Goal: Task Accomplishment & Management: Use online tool/utility

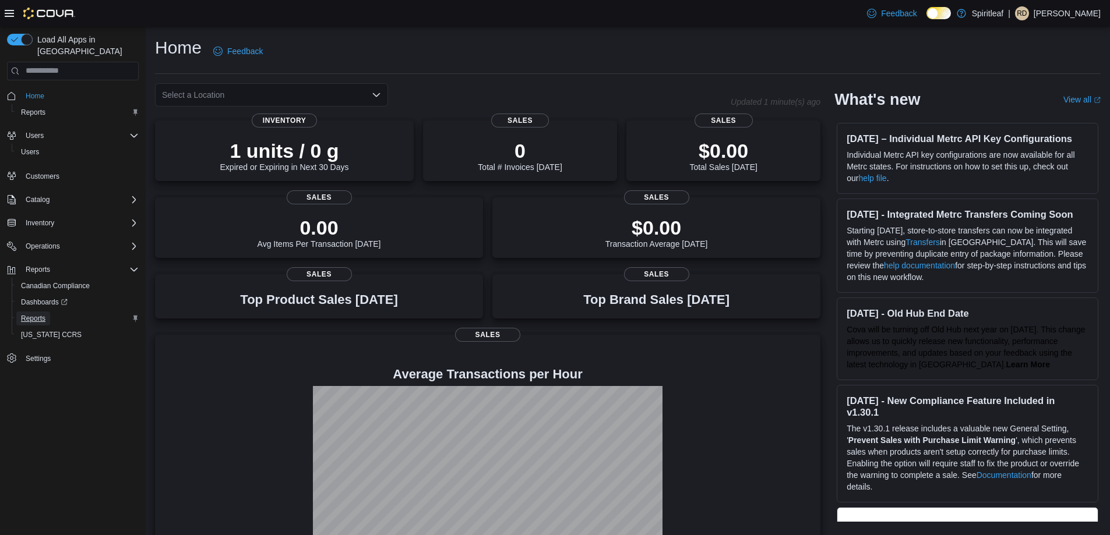
click at [39, 314] on span "Reports" at bounding box center [33, 318] width 24 height 9
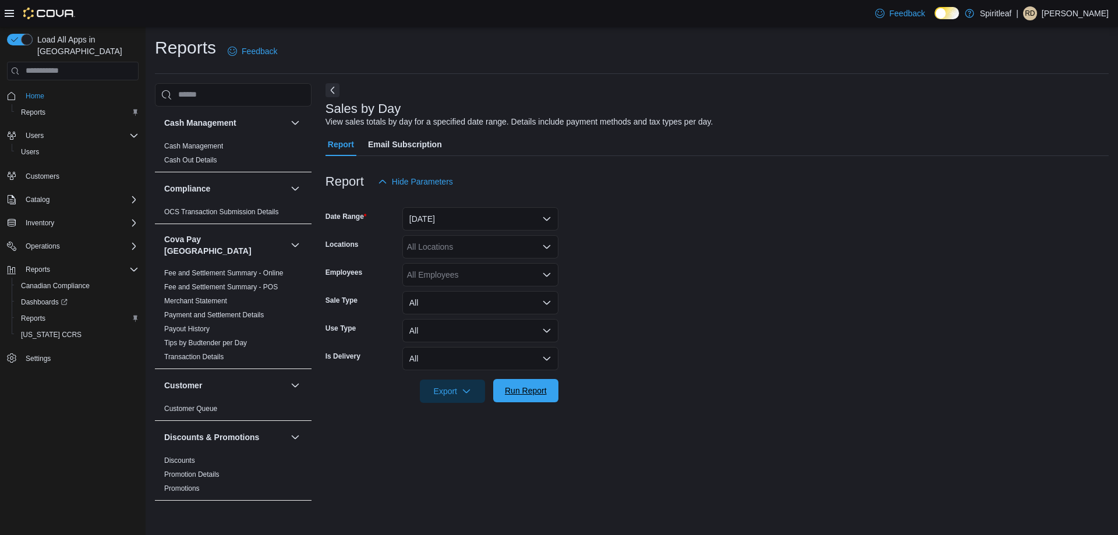
click at [515, 383] on span "Run Report" at bounding box center [525, 390] width 51 height 23
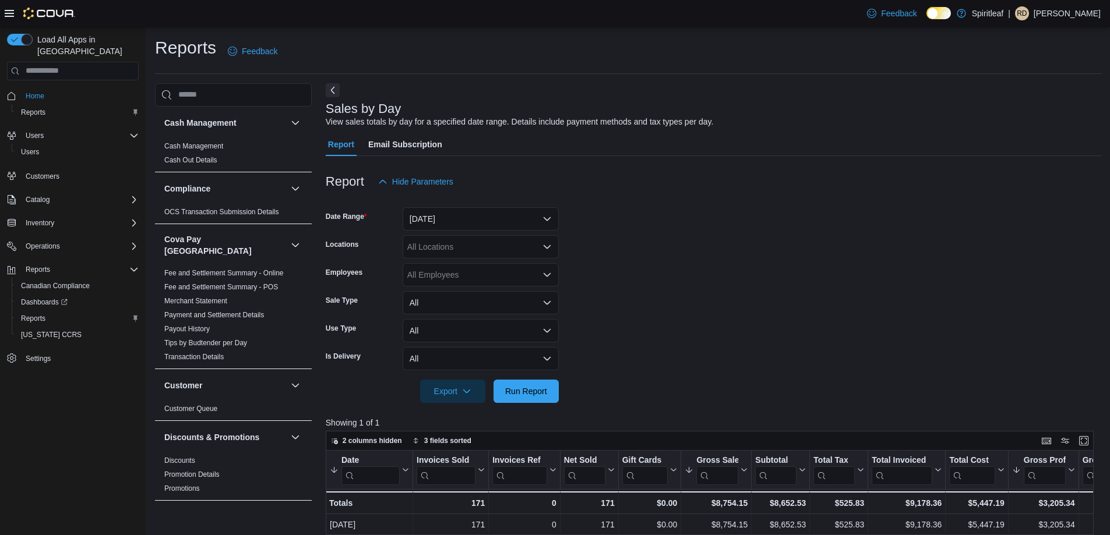
scroll to position [1, 0]
click at [457, 248] on div "All Locations" at bounding box center [480, 245] width 156 height 23
type input "***"
click at [467, 266] on span "401 - St. Vital (Winnipeg)" at bounding box center [516, 266] width 142 height 12
click at [599, 268] on form "Date Range Yesterday Locations 401 - St. Vital (Winnipeg) Employees All Employe…" at bounding box center [714, 297] width 776 height 210
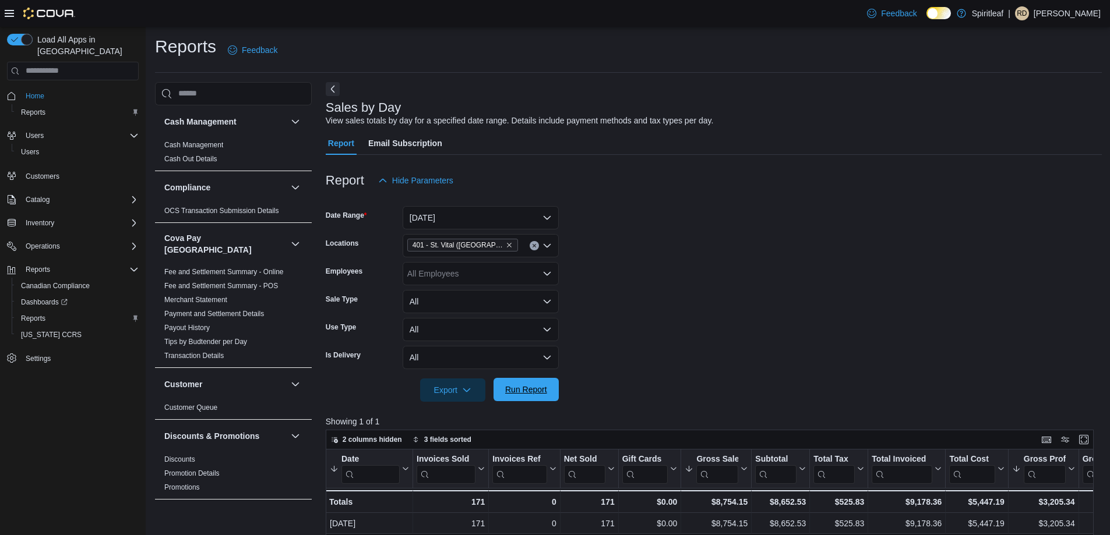
click at [543, 393] on span "Run Report" at bounding box center [526, 390] width 42 height 12
click at [506, 245] on icon "Remove 401 - St. Vital (Winnipeg) from selection in this group" at bounding box center [509, 245] width 7 height 7
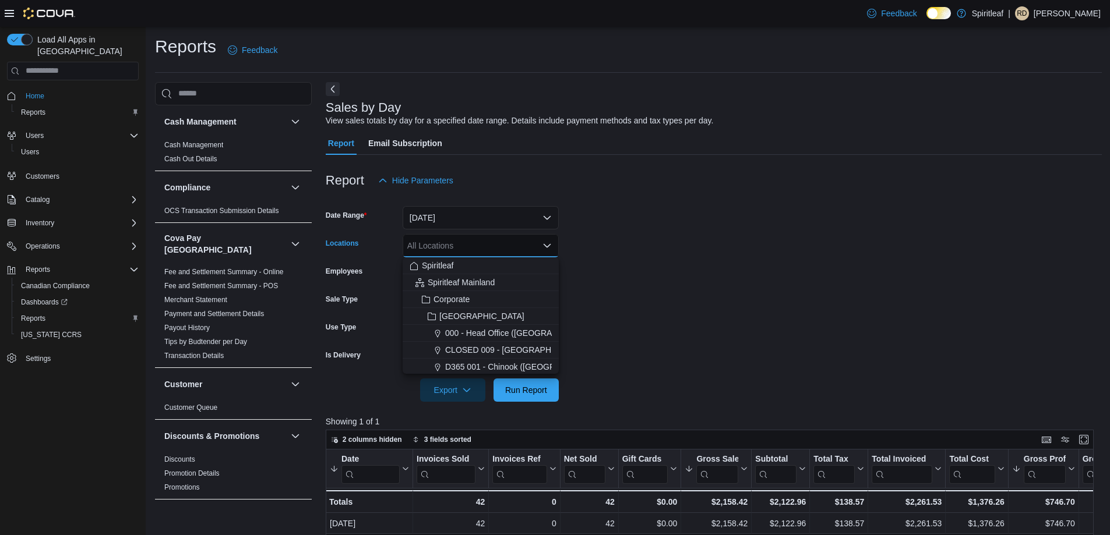
click at [499, 245] on div "All Locations" at bounding box center [480, 245] width 156 height 23
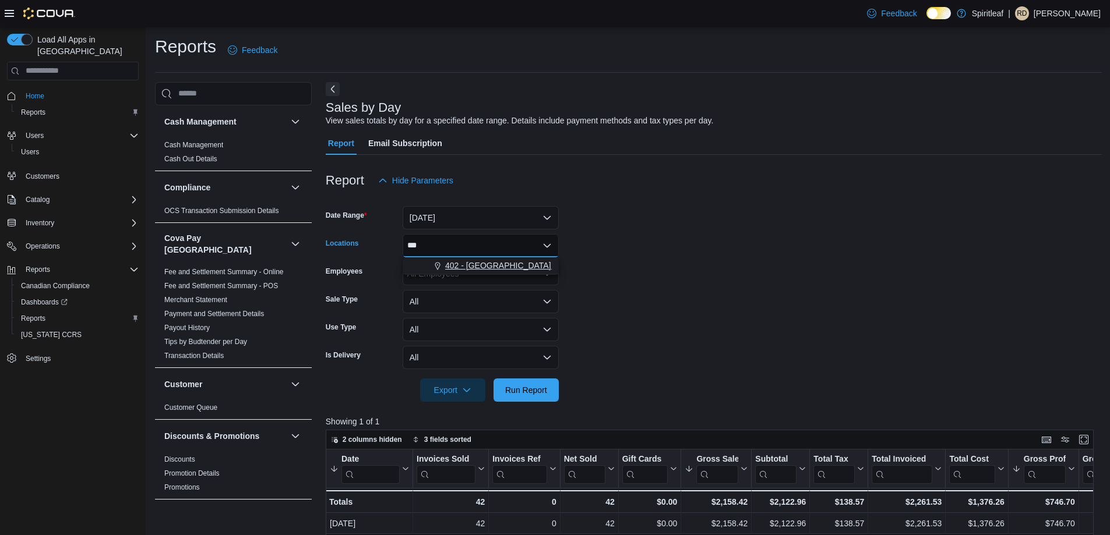
type input "***"
click at [481, 266] on span "402 - Polo Park (Winnipeg)" at bounding box center [544, 266] width 198 height 12
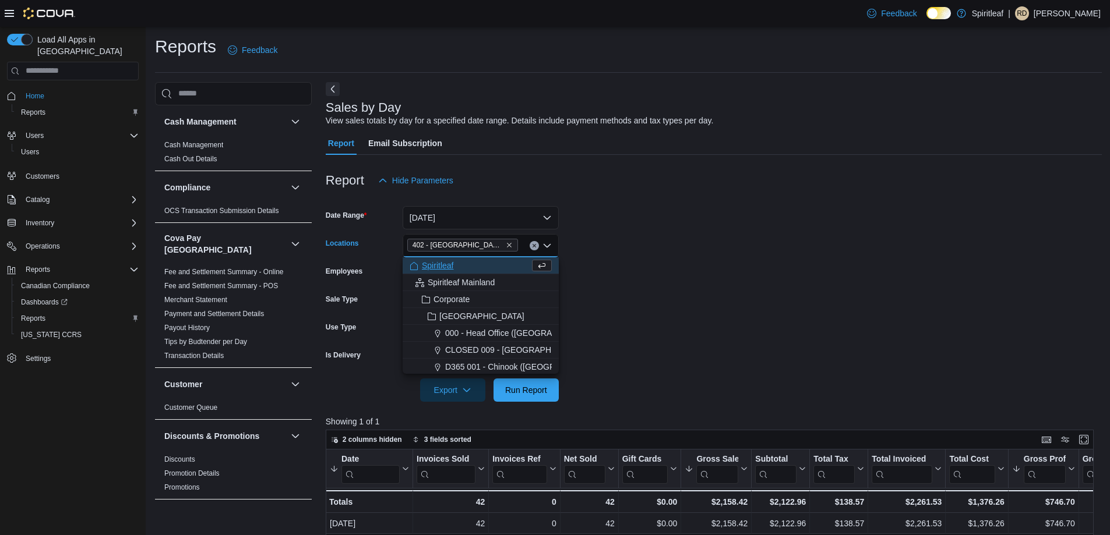
drag, startPoint x: 672, startPoint y: 255, endPoint x: 628, endPoint y: 298, distance: 60.5
click at [666, 259] on form "Date Range Yesterday Locations 402 - Polo Park (Winnipeg) Combo box. Selected. …" at bounding box center [714, 297] width 776 height 210
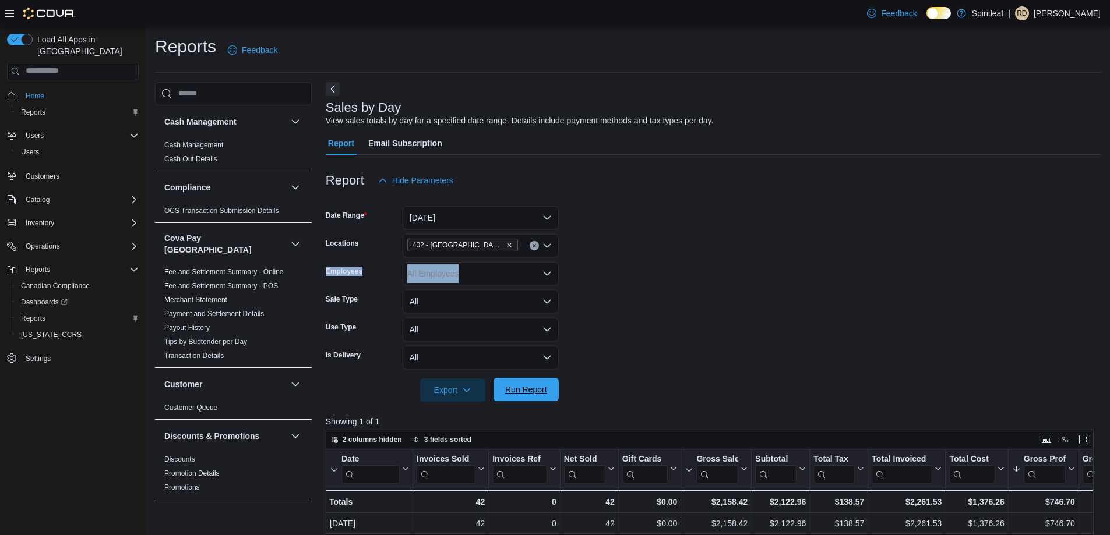
click at [540, 387] on span "Run Report" at bounding box center [526, 390] width 42 height 12
click at [506, 245] on icon "Remove 402 - Polo Park (Winnipeg) from selection in this group" at bounding box center [509, 245] width 7 height 7
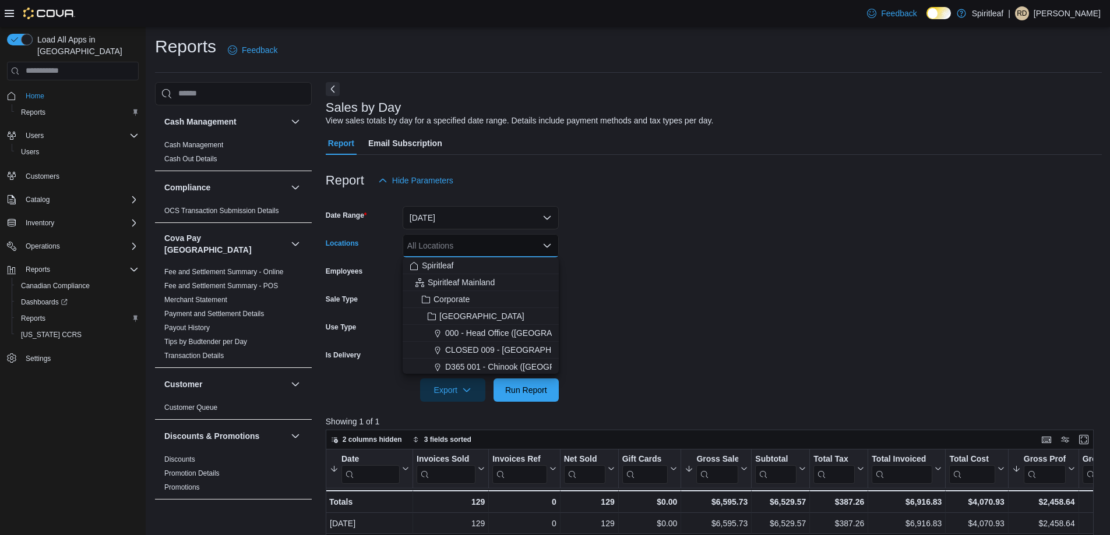
click at [496, 246] on div "All Locations Combo box. Selected. Combo box input. All Locations. Type some te…" at bounding box center [480, 245] width 156 height 23
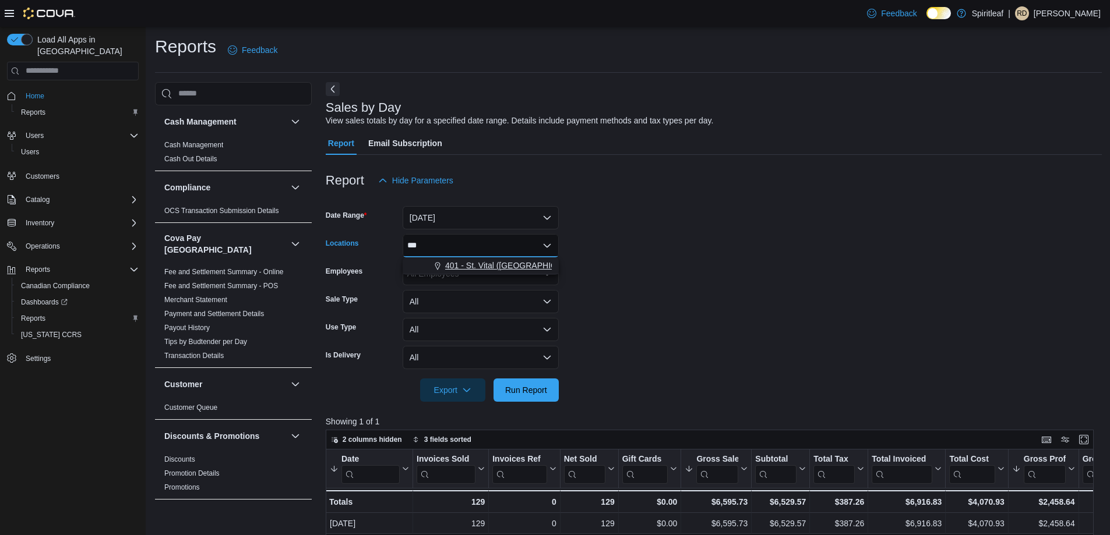
type input "***"
drag, startPoint x: 478, startPoint y: 262, endPoint x: 486, endPoint y: 261, distance: 8.2
click at [486, 261] on span "401 - St. Vital (Winnipeg)" at bounding box center [516, 266] width 142 height 12
drag, startPoint x: 698, startPoint y: 231, endPoint x: 662, endPoint y: 253, distance: 41.6
click at [677, 244] on form "Date Range Yesterday Locations 401 - St. Vital (Winnipeg) Employees All Employe…" at bounding box center [714, 297] width 776 height 210
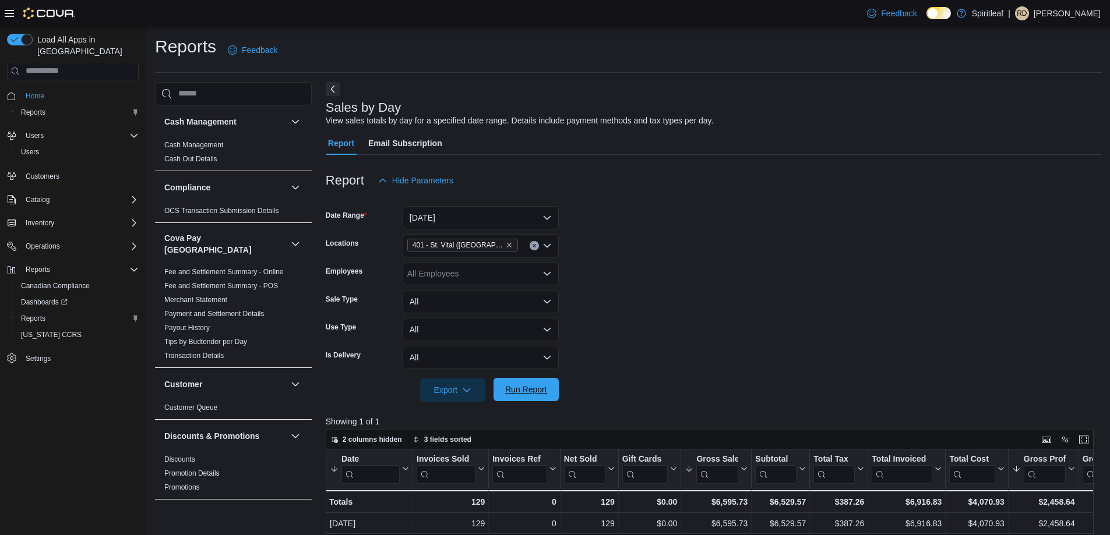
click at [507, 391] on span "Run Report" at bounding box center [526, 390] width 42 height 12
